Goal: Task Accomplishment & Management: Use online tool/utility

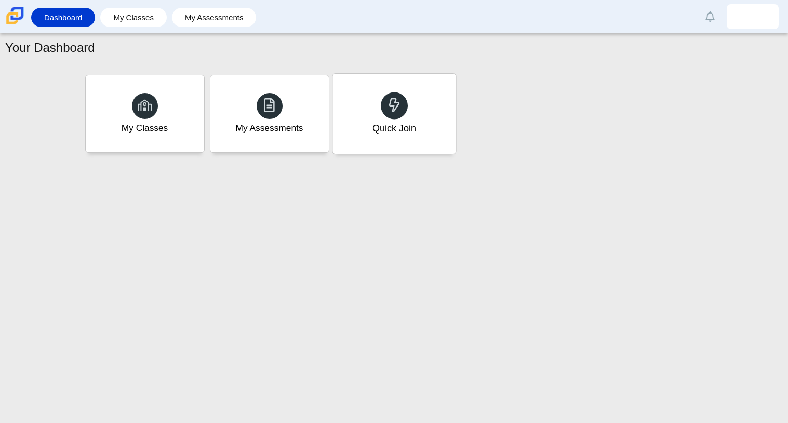
click at [386, 130] on div "Quick Join" at bounding box center [394, 129] width 44 height 14
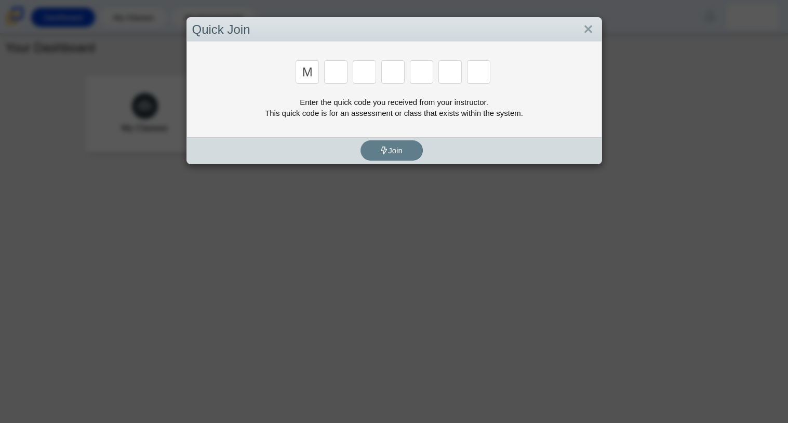
type input "m"
type input "7"
type input "e"
type input "3"
type input "e"
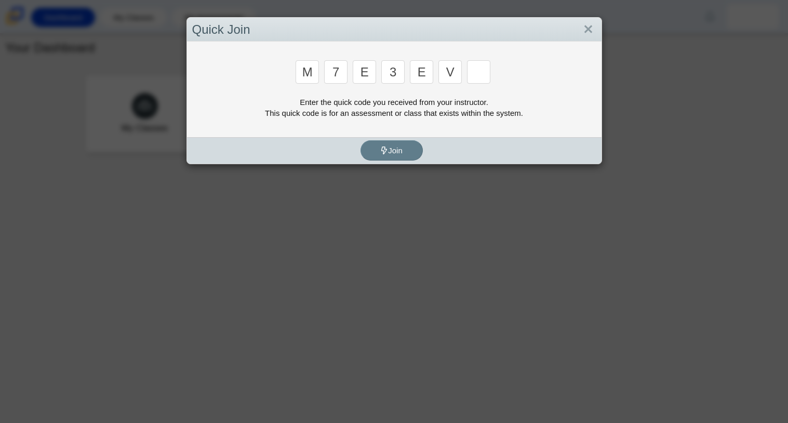
type input "v"
type input "w"
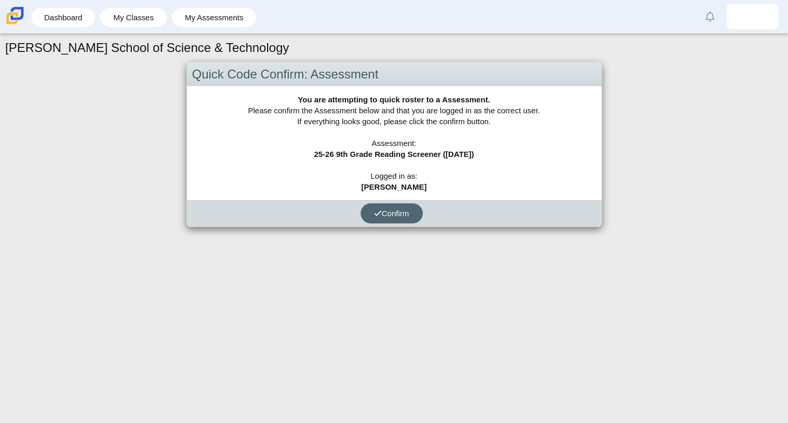
click at [387, 214] on span "Confirm" at bounding box center [391, 213] width 35 height 9
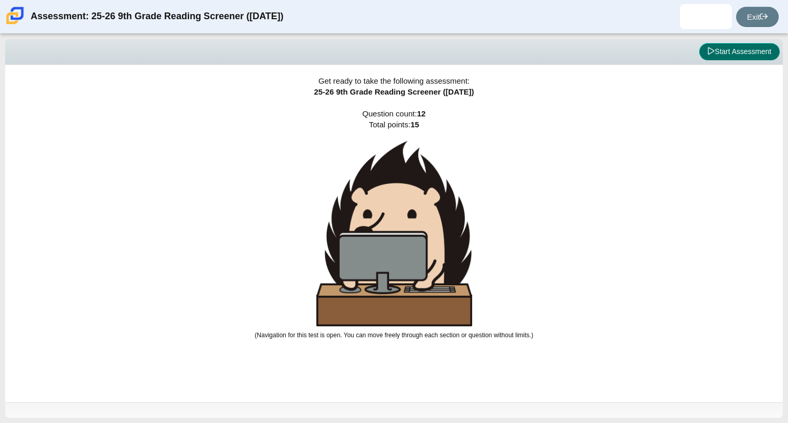
click at [768, 52] on button "Start Assessment" at bounding box center [739, 52] width 80 height 18
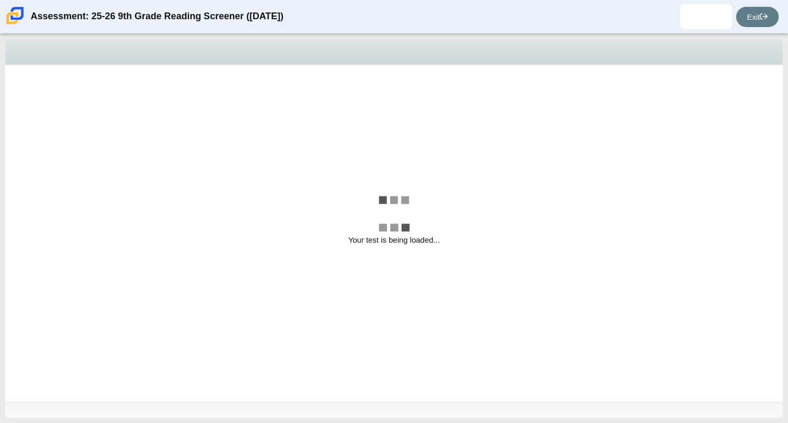
select select "ccc5b315-3c7c-471c-bf90-f22c8299c798"
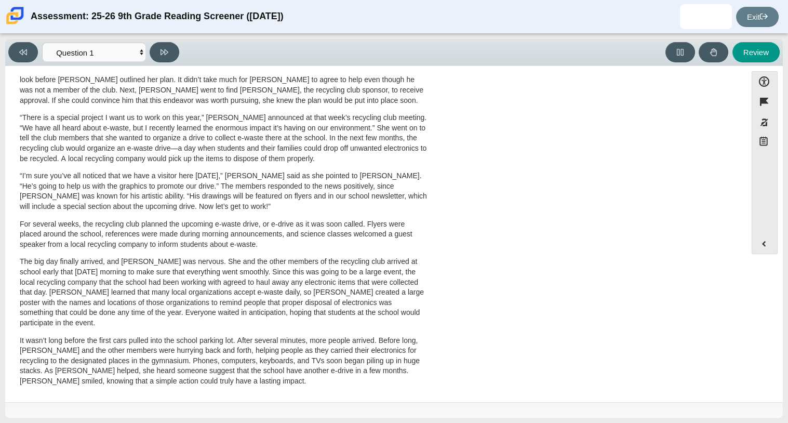
scroll to position [277, 0]
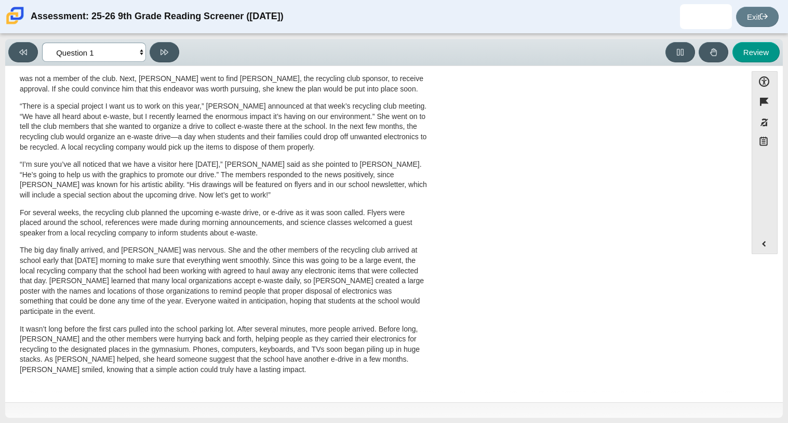
click at [118, 52] on select "Questions Question 1 Question 2 Question 3 Question 4 Question 5 Question 6 Que…" at bounding box center [94, 52] width 104 height 19
click at [42, 43] on select "Questions Question 1 Question 2 Question 3 Question 4 Question 5 Question 6 Que…" at bounding box center [94, 52] width 104 height 19
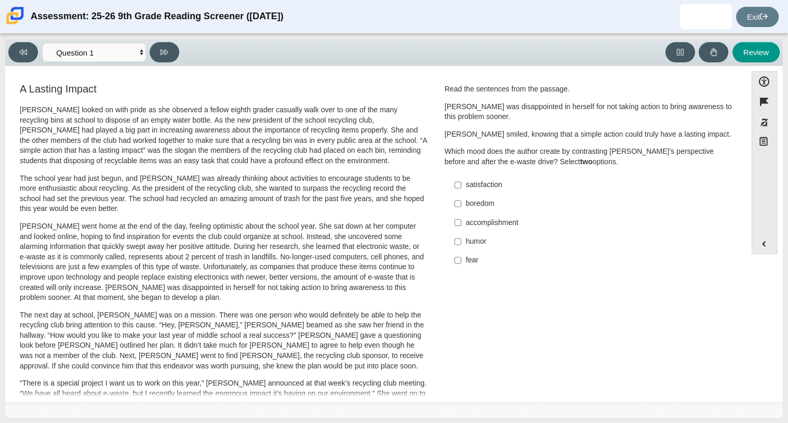
click at [462, 228] on label "accomplishment accomplishment" at bounding box center [589, 222] width 285 height 19
click at [461, 228] on input "accomplishment accomplishment" at bounding box center [457, 222] width 7 height 19
checkbox input "true"
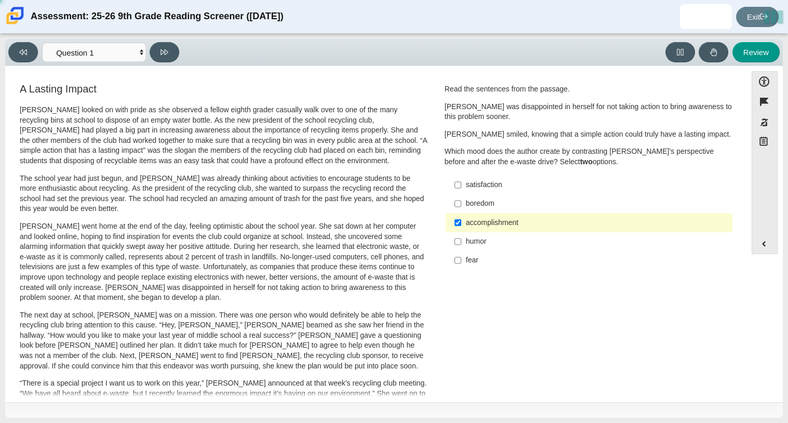
click at [457, 173] on div "Read the sentences from the passage. Scarlett was disappointed in herself for n…" at bounding box center [588, 177] width 289 height 186
click at [459, 185] on label "satisfaction satisfaction" at bounding box center [589, 185] width 285 height 19
click at [459, 185] on input "satisfaction satisfaction" at bounding box center [457, 185] width 7 height 19
checkbox input "true"
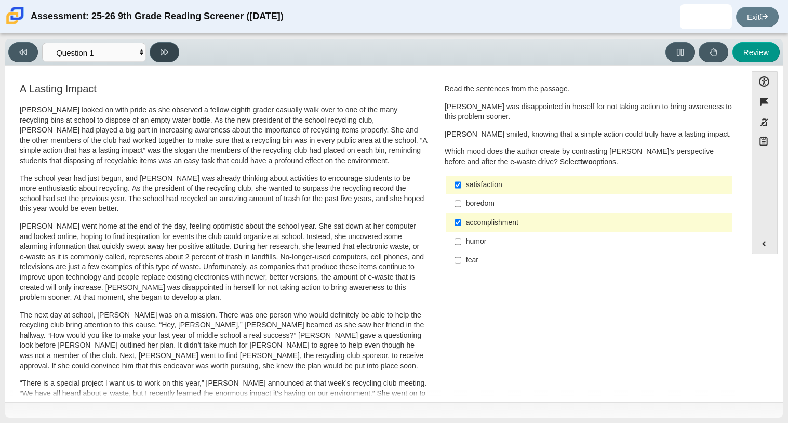
click at [176, 47] on button at bounding box center [165, 52] width 30 height 20
select select "0ff64528-ffd7-428d-b192-babfaadd44e8"
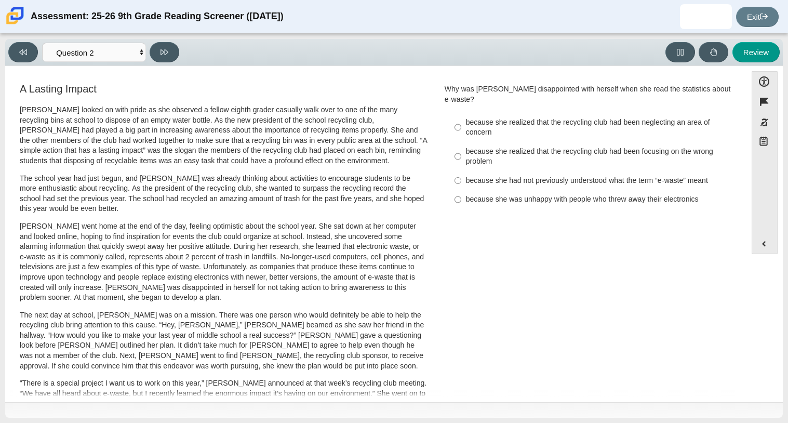
click at [490, 156] on div "because she realized that the recycling club had been focusing on the wrong pro…" at bounding box center [597, 156] width 262 height 20
click at [461, 156] on input "because she realized that the recycling club had been focusing on the wrong pro…" at bounding box center [457, 156] width 7 height 29
radio input "true"
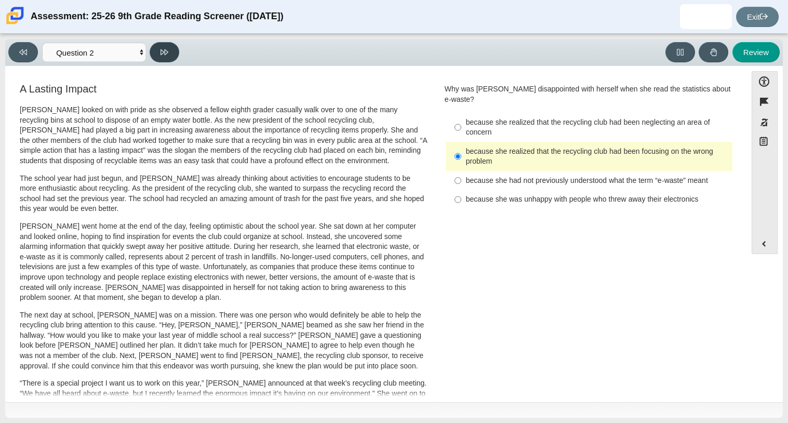
click at [163, 53] on icon at bounding box center [164, 52] width 8 height 8
select select "7ce3d843-6974-4858-901c-1ff39630e843"
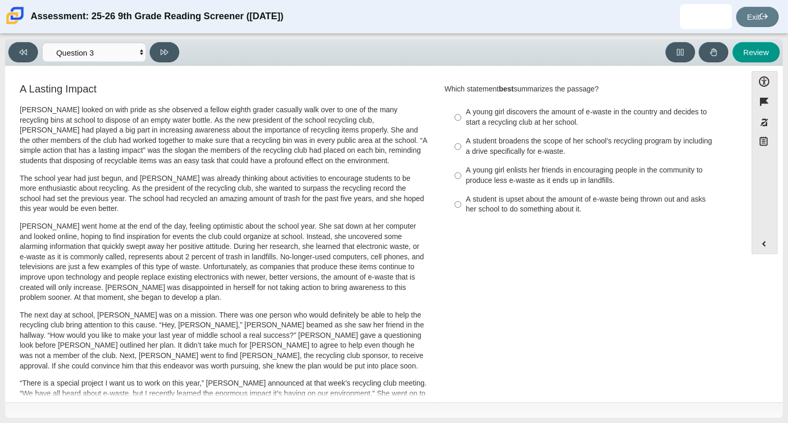
click at [552, 147] on div "A student broadens the scope of her school’s recycling program by including a d…" at bounding box center [597, 146] width 262 height 20
click at [461, 147] on input "A student broadens the scope of her school’s recycling program by including a d…" at bounding box center [457, 146] width 7 height 29
radio input "true"
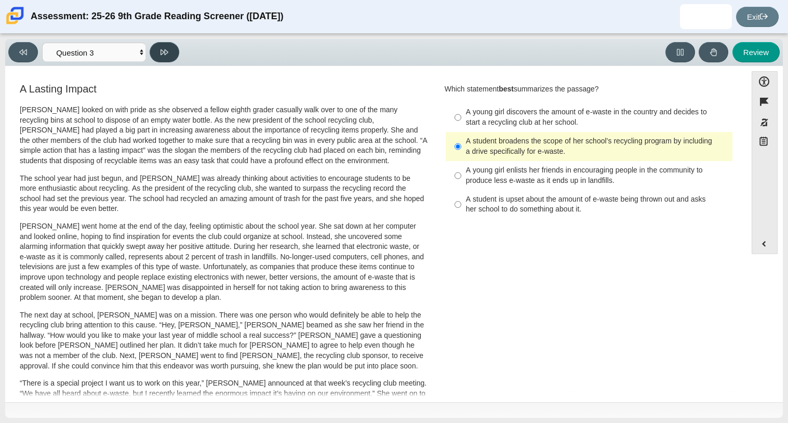
click at [166, 52] on icon at bounding box center [164, 52] width 8 height 6
select select "ca9ea0f1-49c5-4bd1-83b0-472c18652b42"
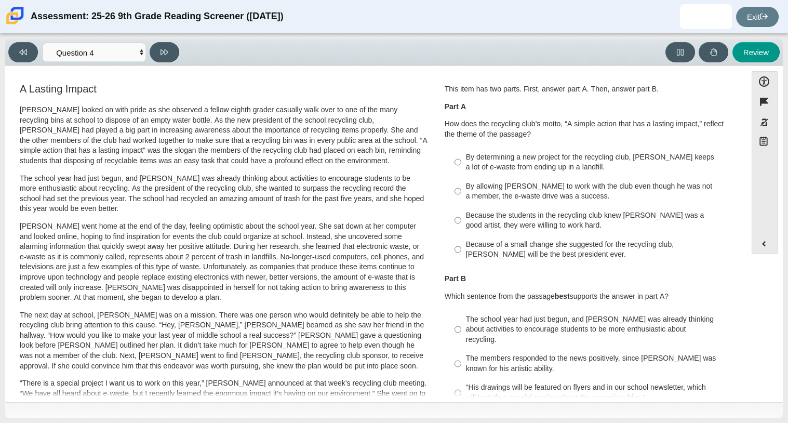
click at [492, 161] on div "By determining a new project for the recycling club, Scarlett keeps a lot of e-…" at bounding box center [597, 162] width 262 height 20
click at [461, 161] on input "By determining a new project for the recycling club, Scarlett keeps a lot of e-…" at bounding box center [457, 161] width 7 height 29
radio input "true"
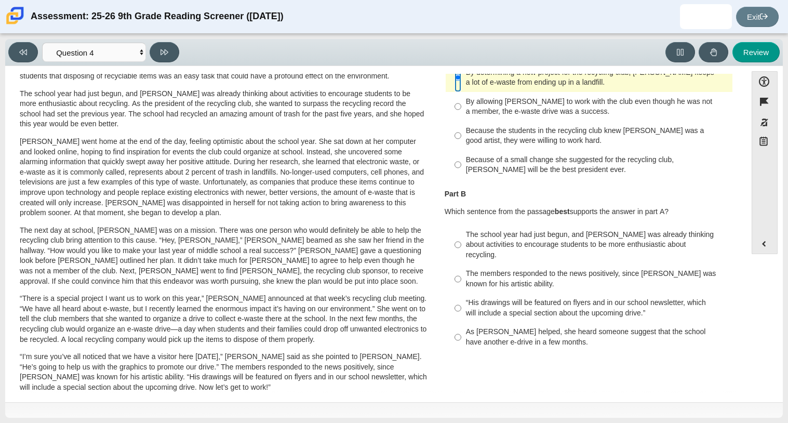
scroll to position [85, 0]
click at [489, 234] on div "The school year had just begun, and Scarlett was already thinking about activit…" at bounding box center [597, 244] width 262 height 31
click at [461, 234] on input "The school year had just begun, and Scarlett was already thinking about activit…" at bounding box center [457, 243] width 7 height 39
radio input "true"
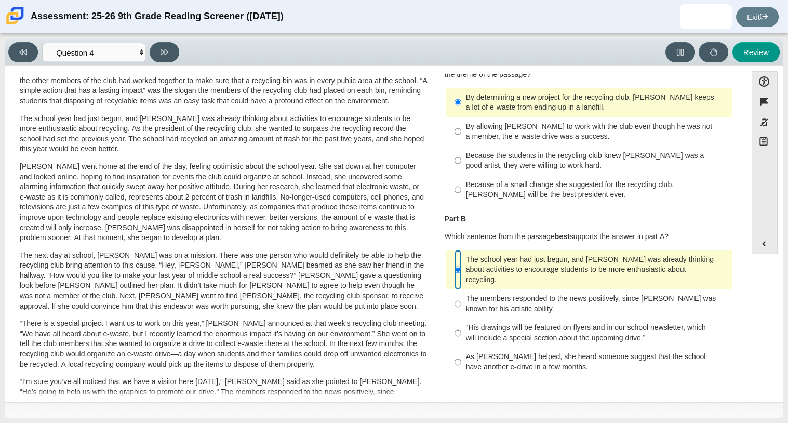
scroll to position [58, 0]
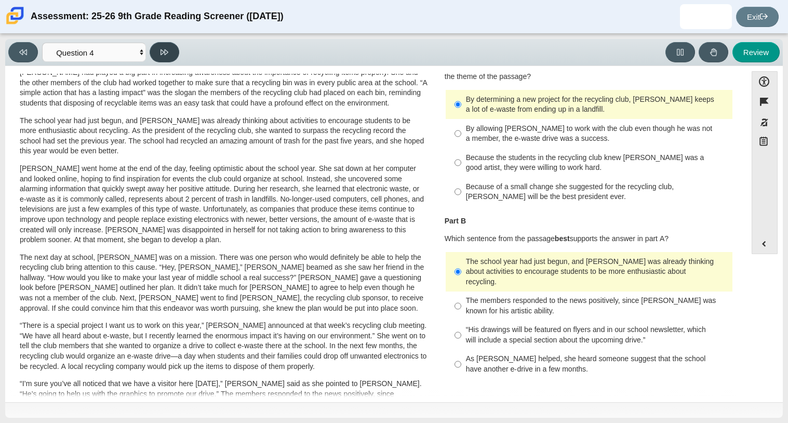
click at [167, 49] on icon at bounding box center [164, 52] width 8 height 8
select select "e41f1a79-e29f-4095-8030-a53364015bed"
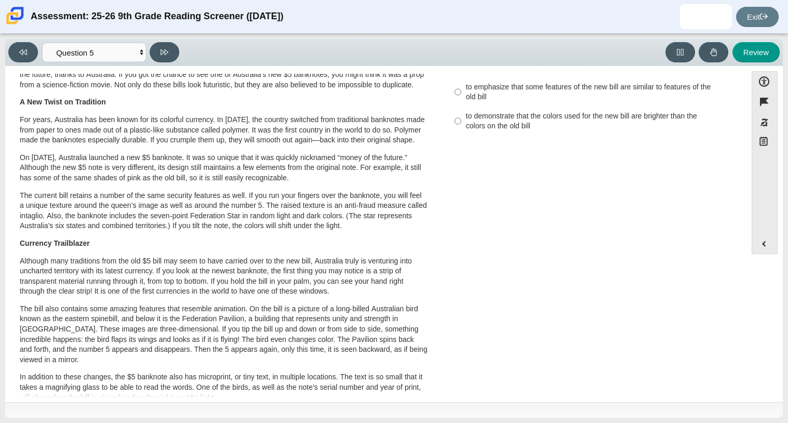
scroll to position [0, 0]
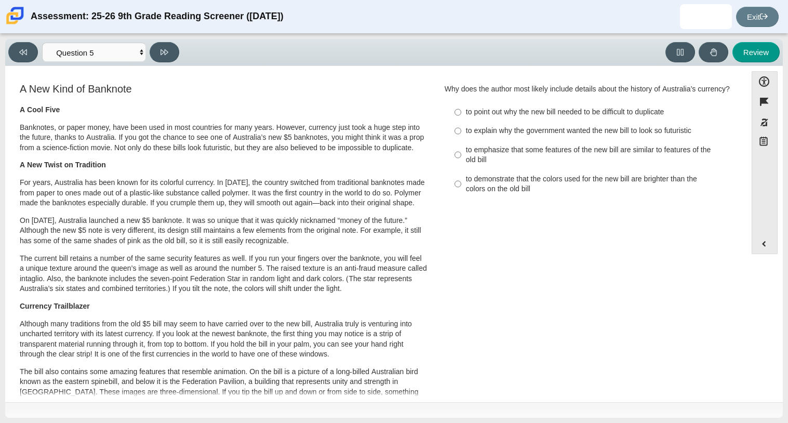
click at [494, 191] on div "to demonstrate that the colors used for the new bill are brighter than the colo…" at bounding box center [597, 184] width 262 height 20
click at [461, 191] on input "to demonstrate that the colors used for the new bill are brighter than the colo…" at bounding box center [457, 183] width 7 height 29
radio input "true"
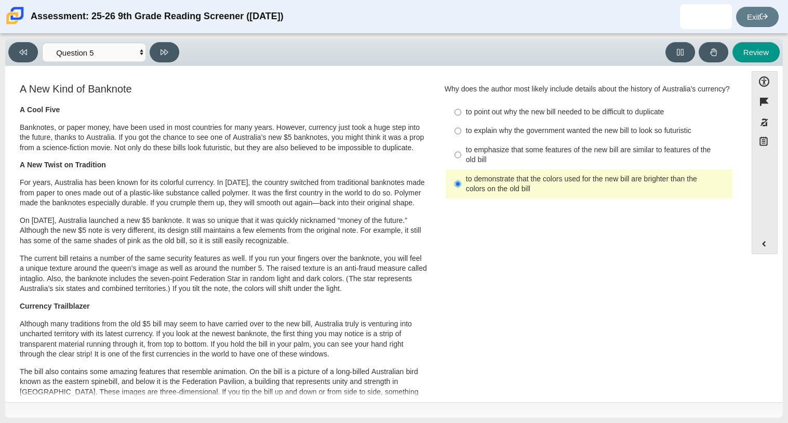
click at [495, 122] on label "to point out why the new bill needed to be difficult to duplicate to point out …" at bounding box center [589, 112] width 285 height 19
click at [461, 122] on input "to point out why the new bill needed to be difficult to duplicate to point out …" at bounding box center [457, 112] width 7 height 19
radio input "true"
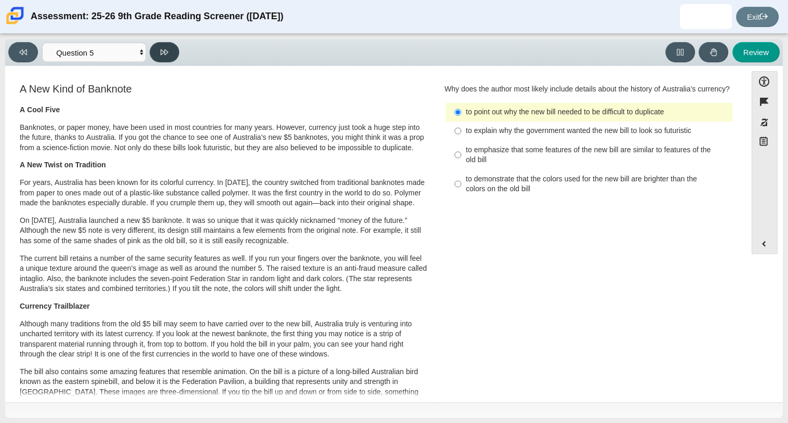
click at [174, 49] on button at bounding box center [165, 52] width 30 height 20
select select "69146e31-7b3d-4a3e-9ce6-f30c24342ae0"
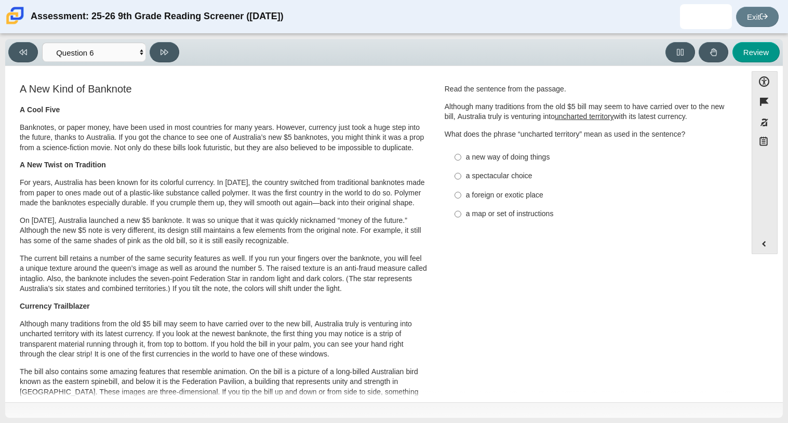
click at [466, 193] on div "a foreign or exotic place" at bounding box center [597, 195] width 262 height 10
click at [461, 193] on input "a foreign or exotic place a foreign or exotic place" at bounding box center [457, 194] width 7 height 19
radio input "true"
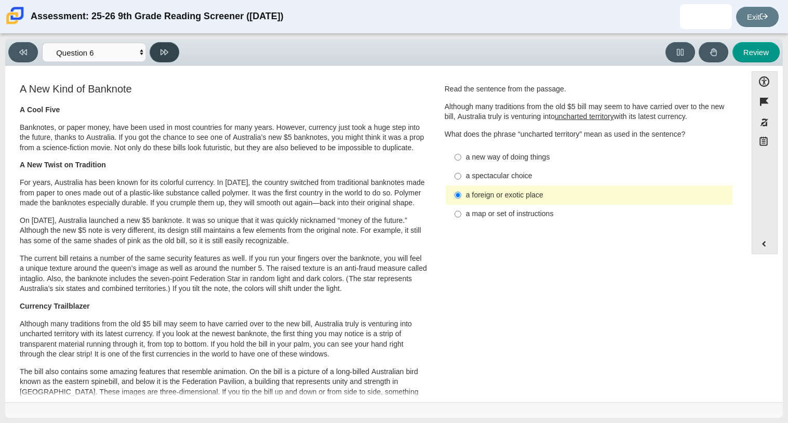
click at [172, 47] on button at bounding box center [165, 52] width 30 height 20
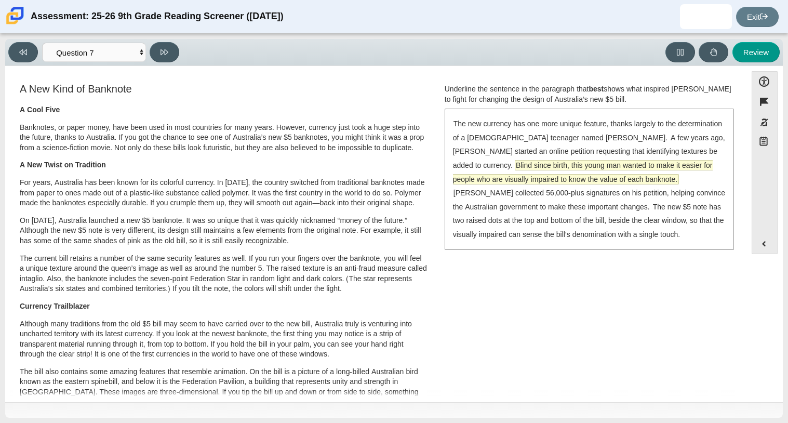
click at [563, 176] on span "Blind since birth, this young man wanted to make it easier for people who are v…" at bounding box center [583, 171] width 260 height 23
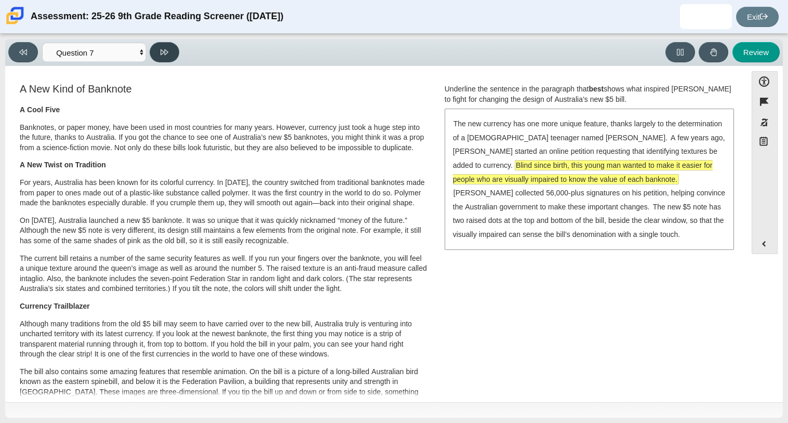
click at [161, 50] on icon at bounding box center [164, 52] width 8 height 8
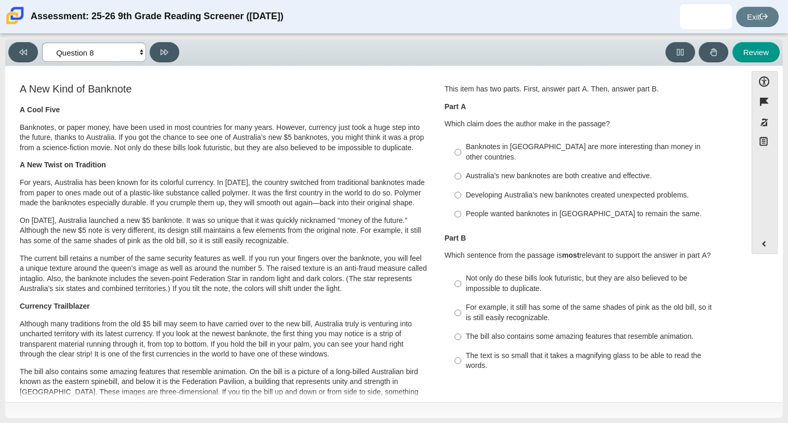
click at [80, 44] on select "Questions Question 1 Question 2 Question 3 Question 4 Question 5 Question 6 Que…" at bounding box center [94, 52] width 104 height 19
click at [42, 43] on select "Questions Question 1 Question 2 Question 3 Question 4 Question 5 Question 6 Que…" at bounding box center [94, 52] width 104 height 19
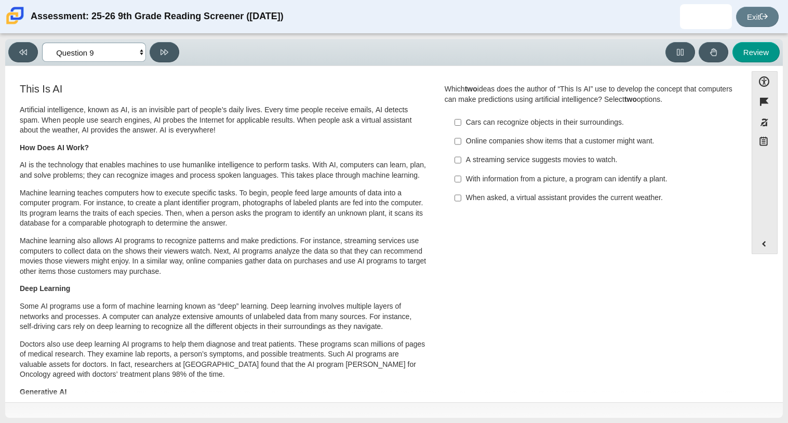
click at [100, 58] on select "Questions Question 1 Question 2 Question 3 Question 4 Question 5 Question 6 Que…" at bounding box center [94, 52] width 104 height 19
click at [42, 43] on select "Questions Question 1 Question 2 Question 3 Question 4 Question 5 Question 6 Que…" at bounding box center [94, 52] width 104 height 19
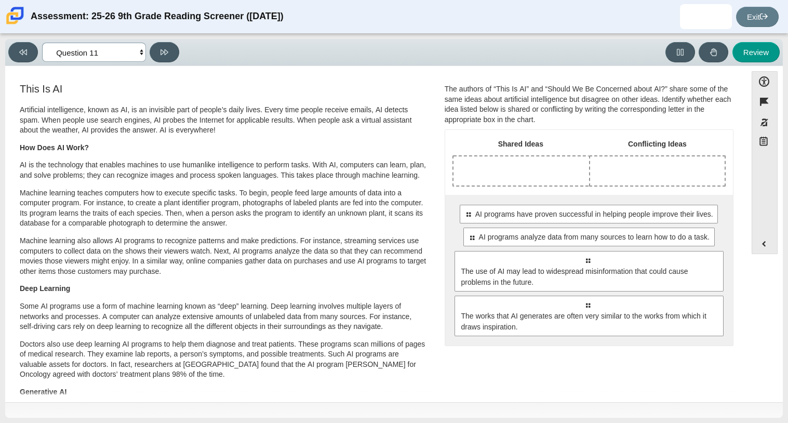
click at [120, 48] on select "Questions Question 1 Question 2 Question 3 Question 4 Question 5 Question 6 Que…" at bounding box center [94, 52] width 104 height 19
select select "ea8338c2-a6a3-418e-a305-2b963b54a290"
click at [42, 43] on select "Questions Question 1 Question 2 Question 3 Question 4 Question 5 Question 6 Que…" at bounding box center [94, 52] width 104 height 19
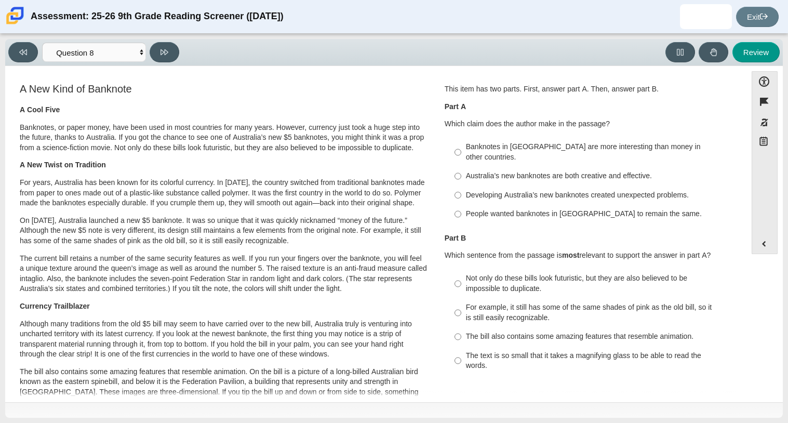
click at [477, 152] on label "Banknotes in Australia are more interesting than money in other countries. Bank…" at bounding box center [589, 152] width 285 height 29
click at [461, 152] on input "Banknotes in Australia are more interesting than money in other countries. Bank…" at bounding box center [457, 152] width 7 height 29
radio input "true"
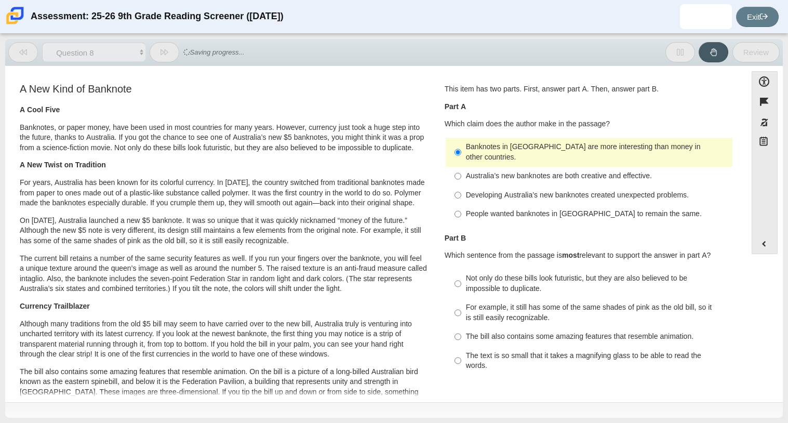
click at [479, 171] on div "Australia’s new banknotes are both creative and effective." at bounding box center [597, 176] width 262 height 10
click at [461, 167] on input "Australia’s new banknotes are both creative and effective. Australia’s new bank…" at bounding box center [457, 176] width 7 height 19
radio input "true"
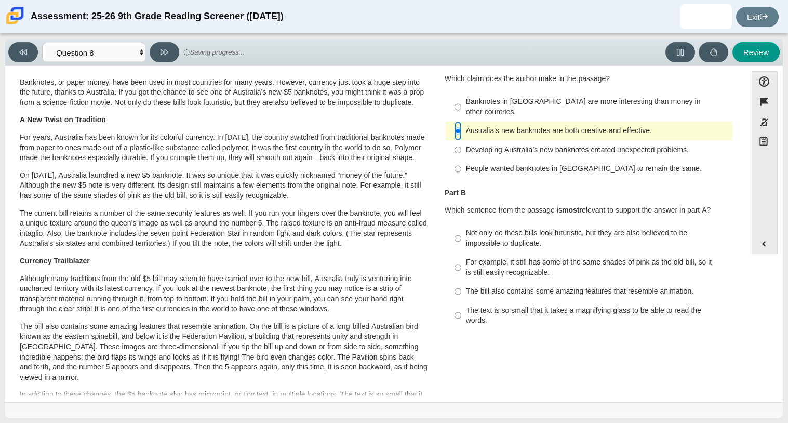
scroll to position [52, 0]
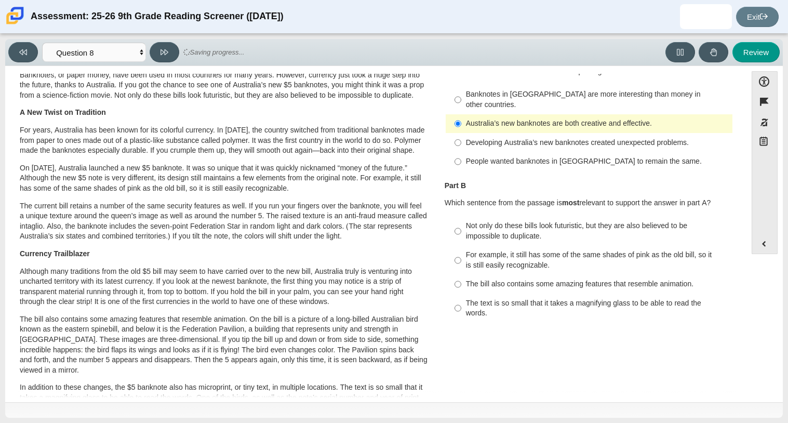
click at [466, 221] on div "Not only do these bills look futuristic, but they are also believed to be impos…" at bounding box center [597, 231] width 262 height 20
click at [461, 217] on input "Not only do these bills look futuristic, but they are also believed to be impos…" at bounding box center [457, 231] width 7 height 29
radio input "true"
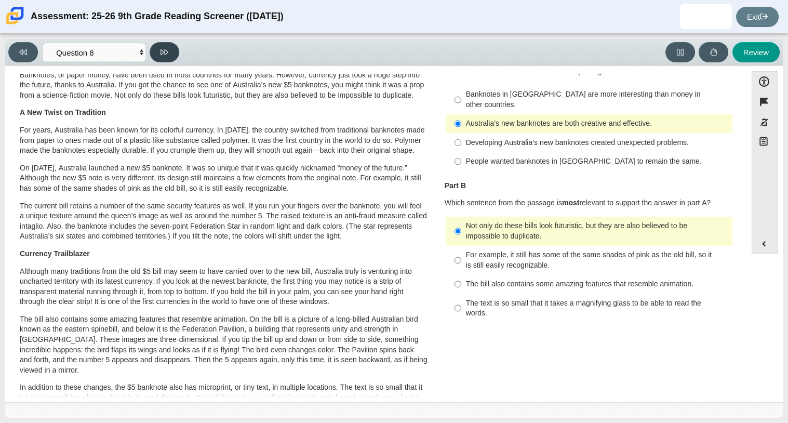
click at [171, 53] on button at bounding box center [165, 52] width 30 height 20
select select "89f058d6-b15c-4ef5-a4b3-fdaffb8868b6"
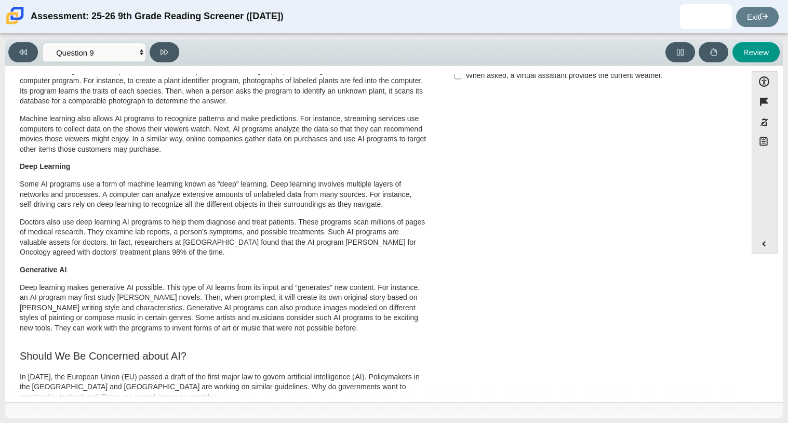
scroll to position [0, 0]
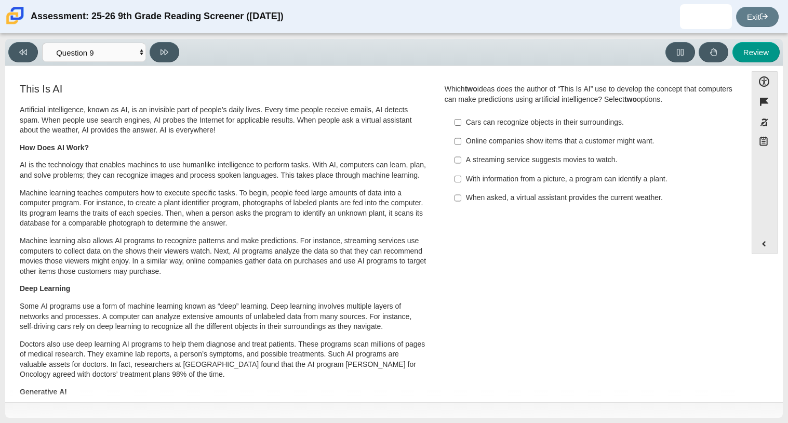
click at [468, 143] on div "Online companies show items that a customer might want." at bounding box center [597, 141] width 262 height 10
click at [461, 143] on input "Online companies show items that a customer might want. Online companies show i…" at bounding box center [457, 141] width 7 height 19
checkbox input "true"
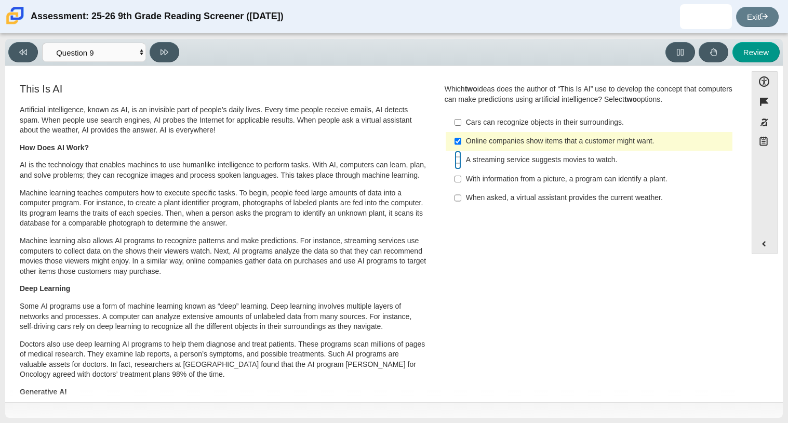
click at [454, 162] on input "A streaming service suggests movies to watch. A streaming service suggests movi…" at bounding box center [457, 160] width 7 height 19
checkbox input "true"
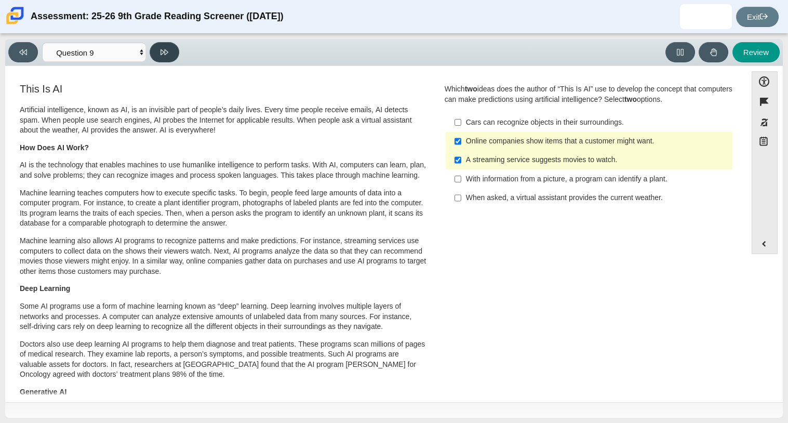
click at [163, 57] on button at bounding box center [165, 52] width 30 height 20
select select "cdf3c14e-a918-44d1-9b63-3db0fa81641e"
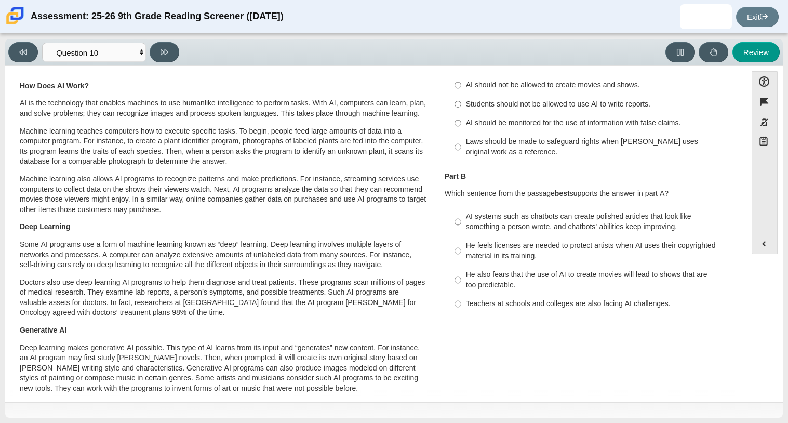
scroll to position [61, 0]
click at [466, 118] on div "AI should be monitored for the use of information with false claims." at bounding box center [597, 123] width 262 height 10
click at [461, 118] on input "AI should be monitored for the use of information with false claims. AI should …" at bounding box center [457, 123] width 7 height 19
radio input "true"
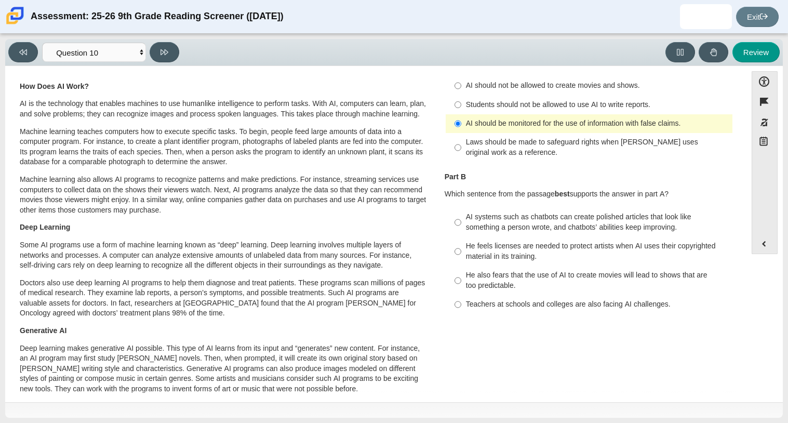
click at [461, 224] on label "AI systems such as chatbots can create polished articles that look like somethi…" at bounding box center [589, 222] width 285 height 29
click at [461, 224] on input "AI systems such as chatbots can create polished articles that look like somethi…" at bounding box center [457, 222] width 7 height 29
radio input "true"
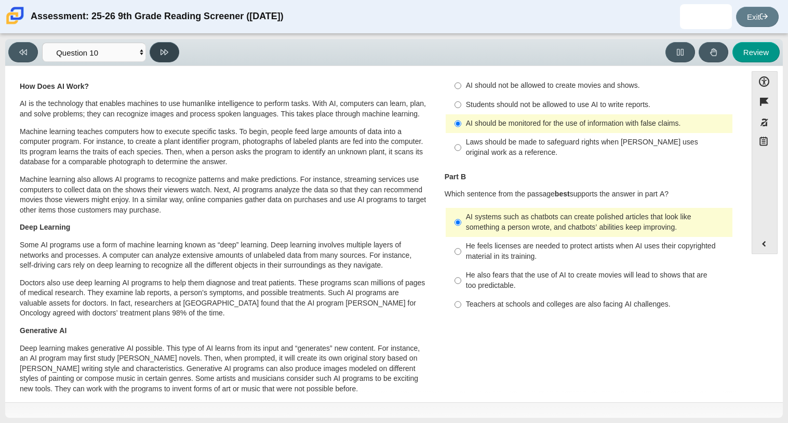
click at [165, 59] on button at bounding box center [165, 52] width 30 height 20
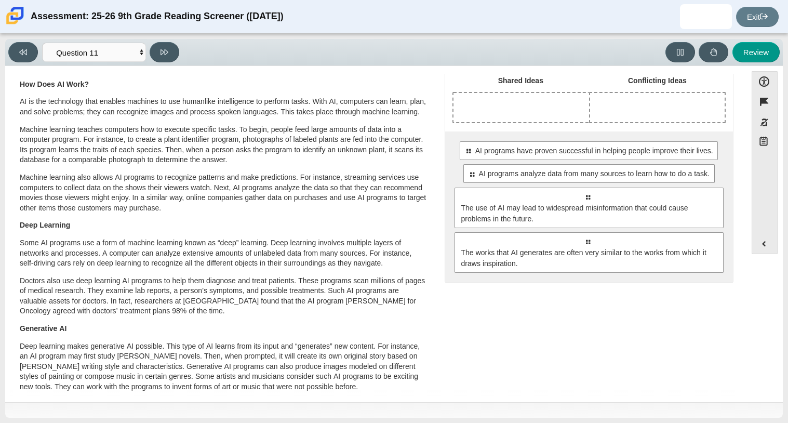
scroll to position [0, 0]
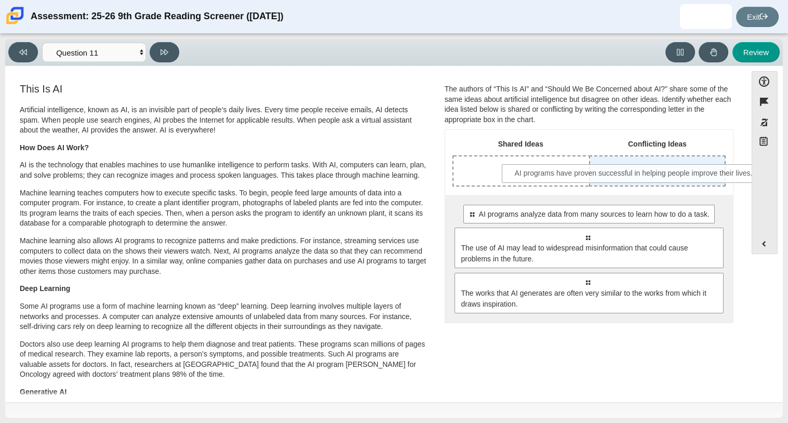
drag, startPoint x: 617, startPoint y: 214, endPoint x: 664, endPoint y: 173, distance: 62.9
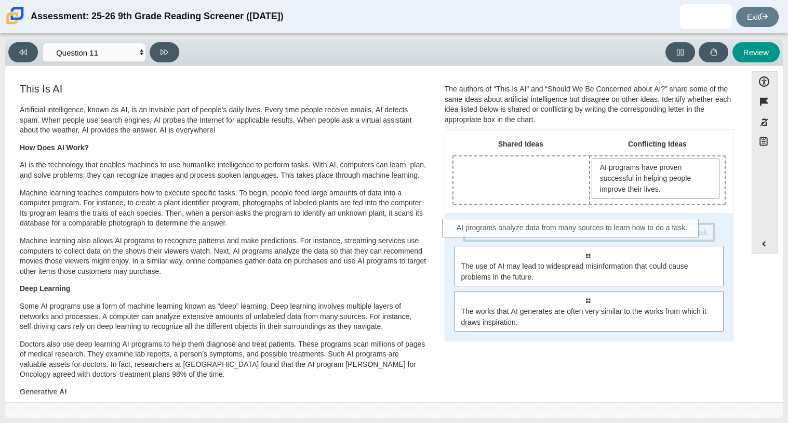
drag, startPoint x: 611, startPoint y: 232, endPoint x: 603, endPoint y: 231, distance: 7.9
click at [603, 231] on span "AI programs analyze data from many sources to learn how to do a task." at bounding box center [594, 232] width 231 height 11
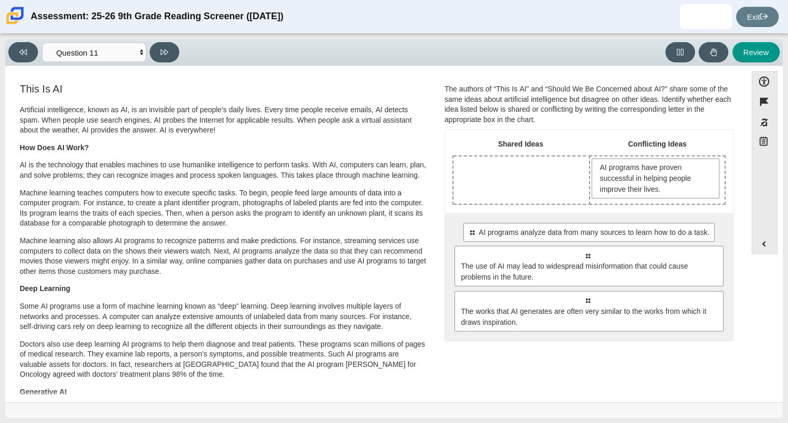
drag, startPoint x: 635, startPoint y: 244, endPoint x: 546, endPoint y: 196, distance: 100.1
click at [546, 196] on div "Shared Ideas Conflicting Ideas AI programs have proven successful in helping pe…" at bounding box center [589, 235] width 288 height 211
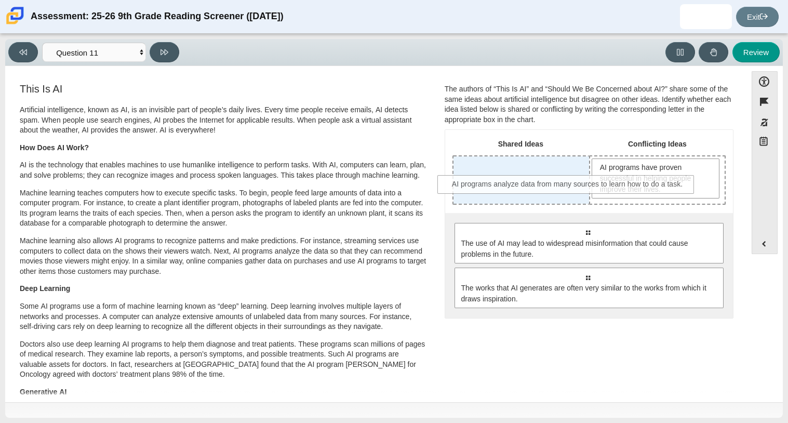
drag, startPoint x: 545, startPoint y: 231, endPoint x: 525, endPoint y: 183, distance: 51.4
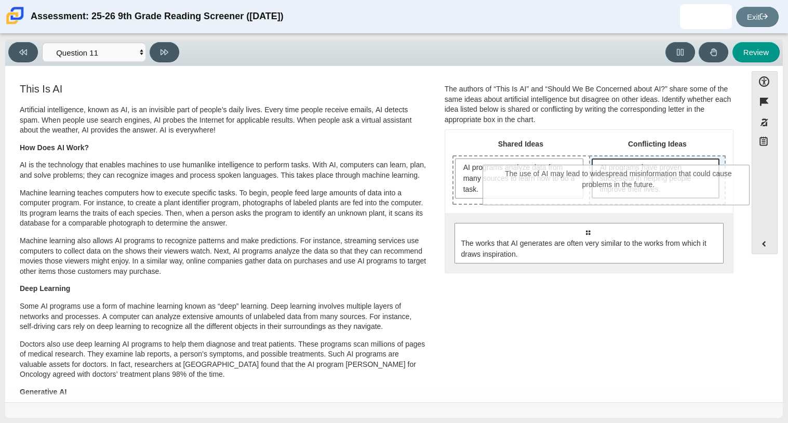
drag, startPoint x: 608, startPoint y: 249, endPoint x: 639, endPoint y: 192, distance: 65.5
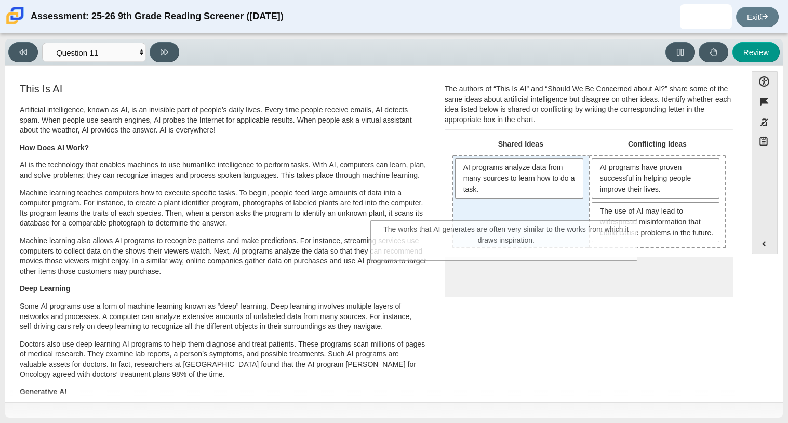
drag, startPoint x: 612, startPoint y: 281, endPoint x: 531, endPoint y: 225, distance: 98.8
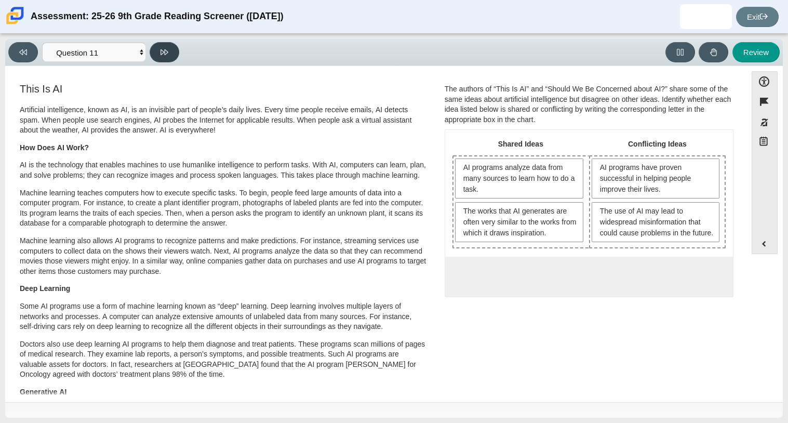
click at [171, 43] on button at bounding box center [165, 52] width 30 height 20
select select "c3effed4-44ce-4a19-bd96-1787f34e9b4c"
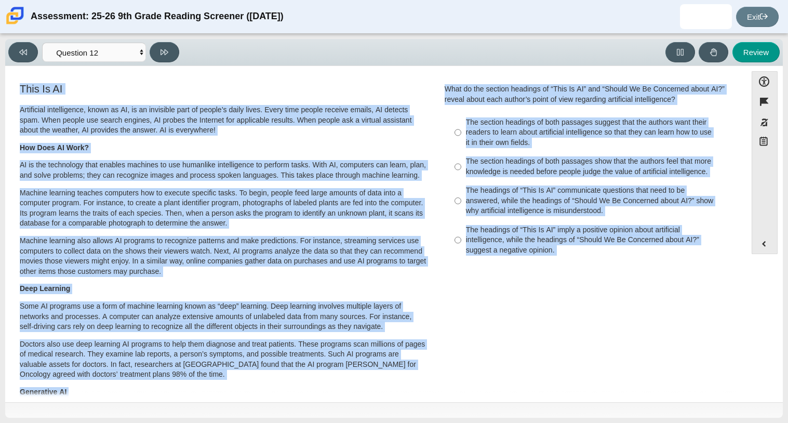
click at [179, 70] on div "Accessibility options Close Color scheme Font size Zoom Change the background a…" at bounding box center [393, 234] width 777 height 336
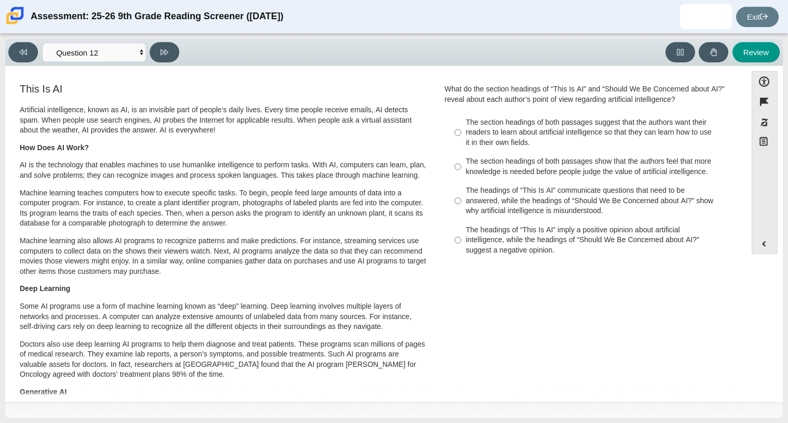
click at [535, 248] on div "The headings of “This Is AI” imply a positive opinion about artificial intellig…" at bounding box center [597, 240] width 262 height 31
click at [461, 248] on input "The headings of “This Is AI” imply a positive opinion about artificial intellig…" at bounding box center [457, 239] width 7 height 39
radio input "true"
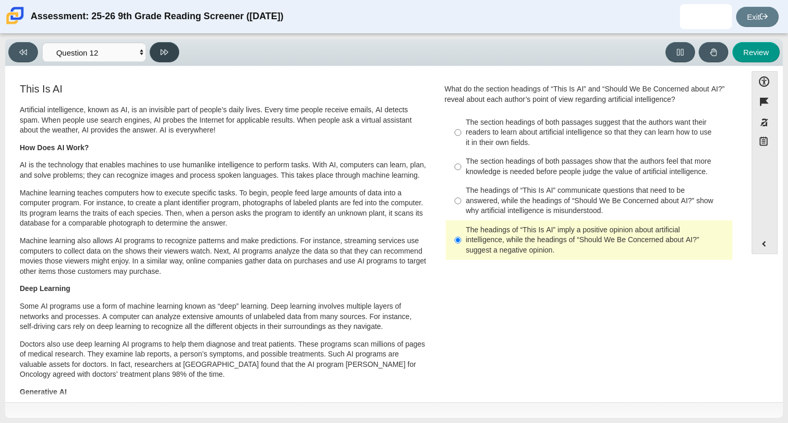
click at [164, 52] on icon at bounding box center [164, 52] width 8 height 8
select select "review"
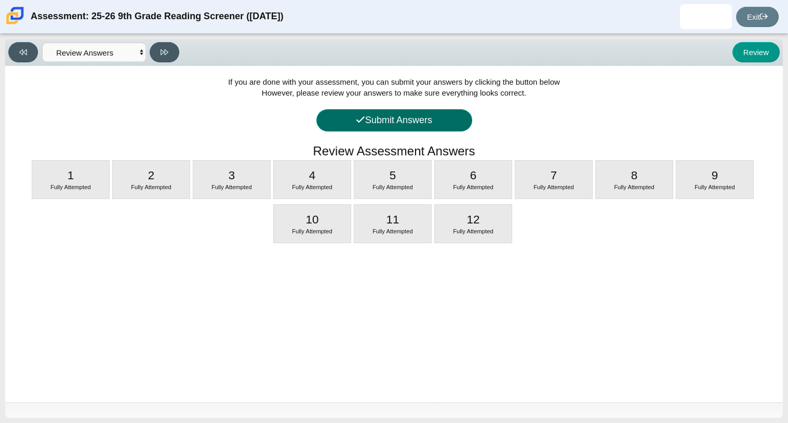
click at [376, 120] on button "Submit Answers" at bounding box center [394, 120] width 156 height 22
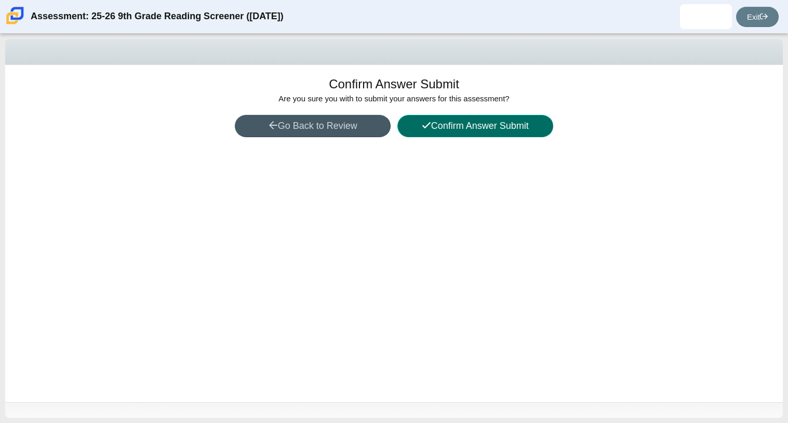
click at [434, 122] on button "Confirm Answer Submit" at bounding box center [475, 126] width 156 height 22
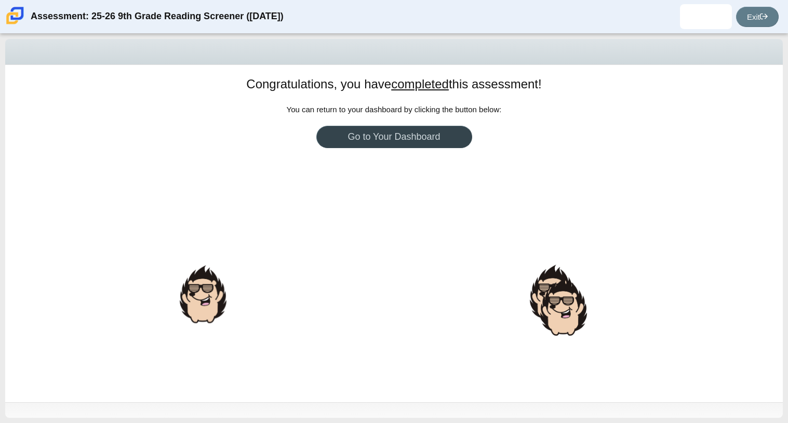
click at [335, 143] on link "Go to Your Dashboard" at bounding box center [394, 137] width 156 height 22
